Goal: Book appointment/travel/reservation

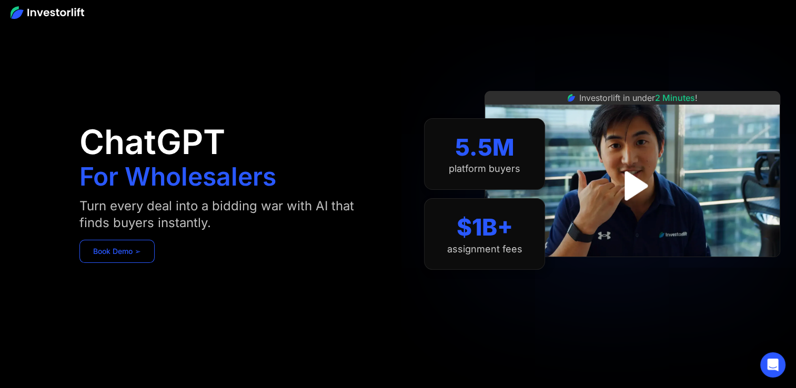
click at [133, 257] on link "Book Demo ➢" at bounding box center [116, 251] width 75 height 23
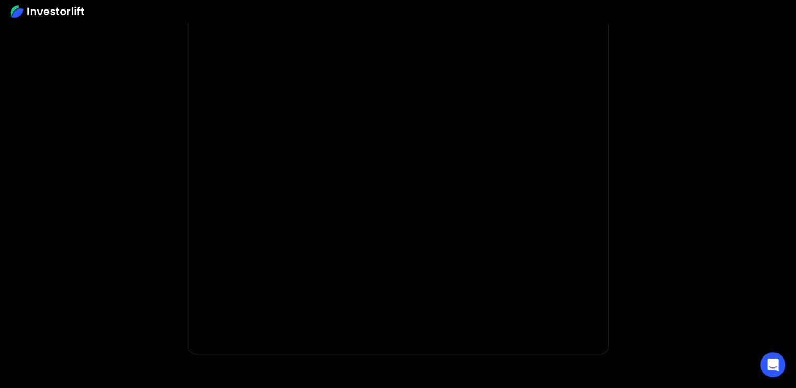
scroll to position [128, 0]
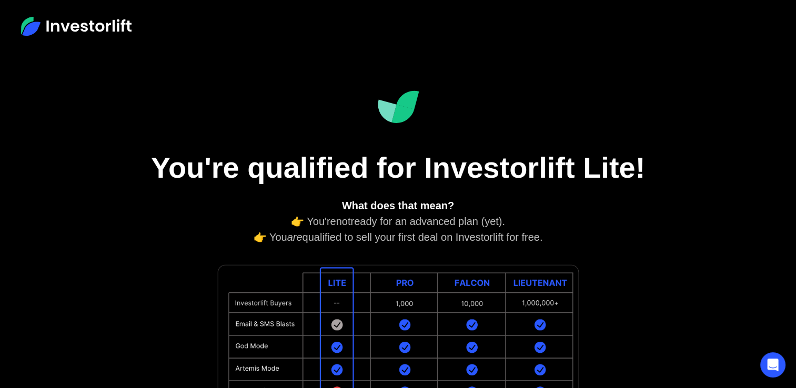
scroll to position [415, 0]
